Goal: Task Accomplishment & Management: Manage account settings

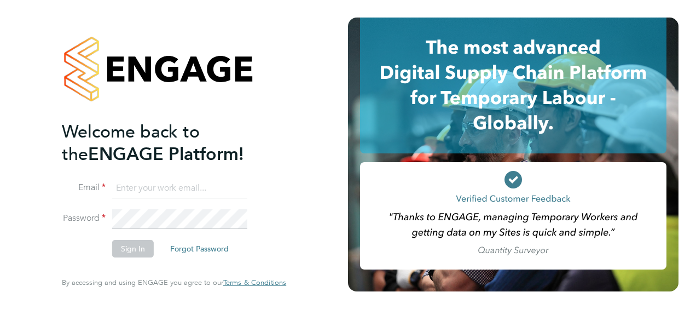
type input "rob.bennett@vistry.co.uk"
click at [126, 250] on button "Sign In" at bounding box center [133, 249] width 42 height 18
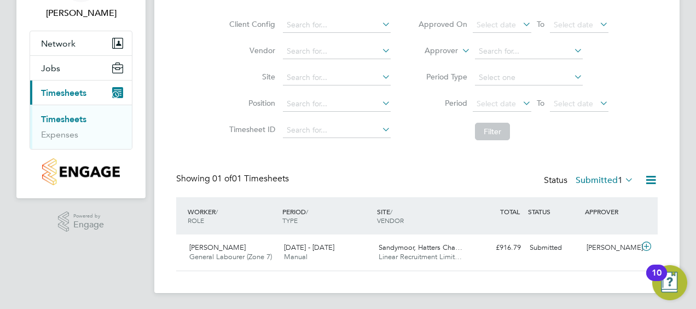
scroll to position [76, 0]
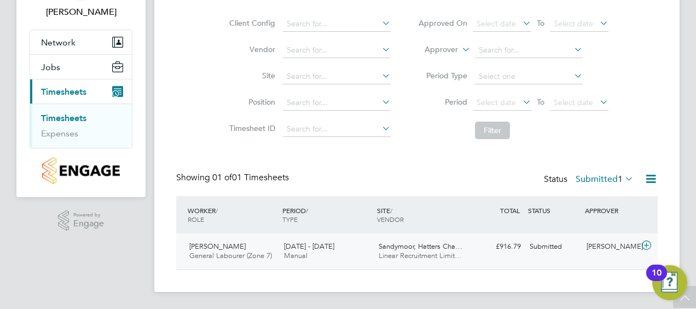
click at [221, 257] on span "General Labourer (Zone 7)" at bounding box center [230, 255] width 83 height 9
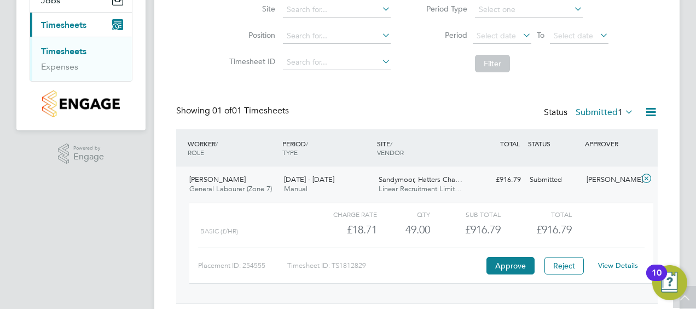
scroll to position [176, 0]
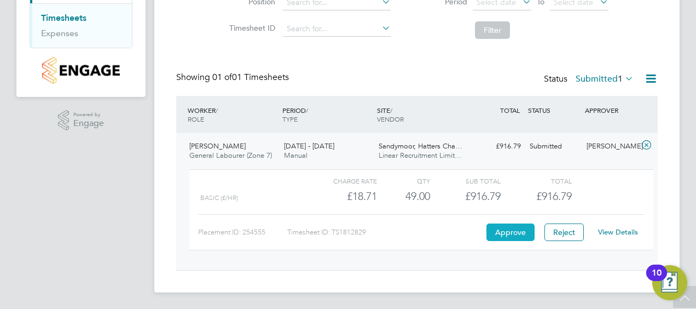
click at [518, 235] on button "Approve" at bounding box center [511, 232] width 48 height 18
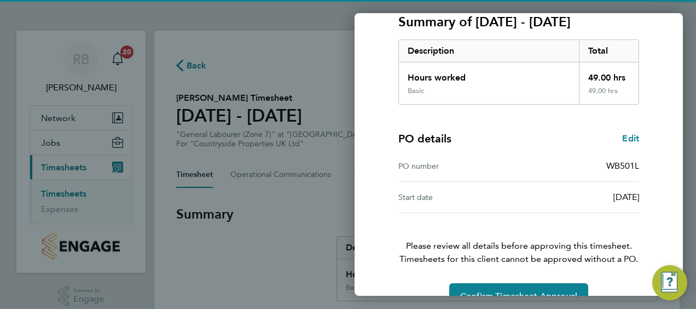
scroll to position [183, 0]
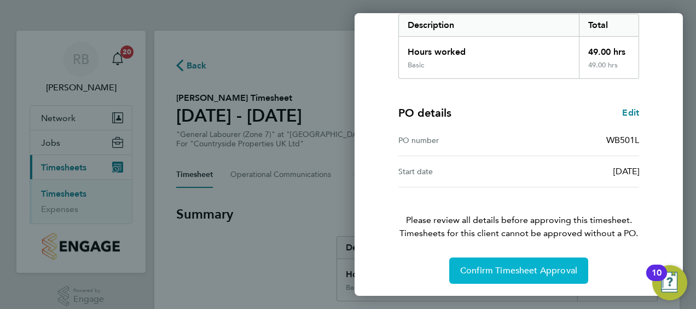
click at [561, 267] on span "Confirm Timesheet Approval" at bounding box center [518, 270] width 117 height 11
